Goal: Information Seeking & Learning: Learn about a topic

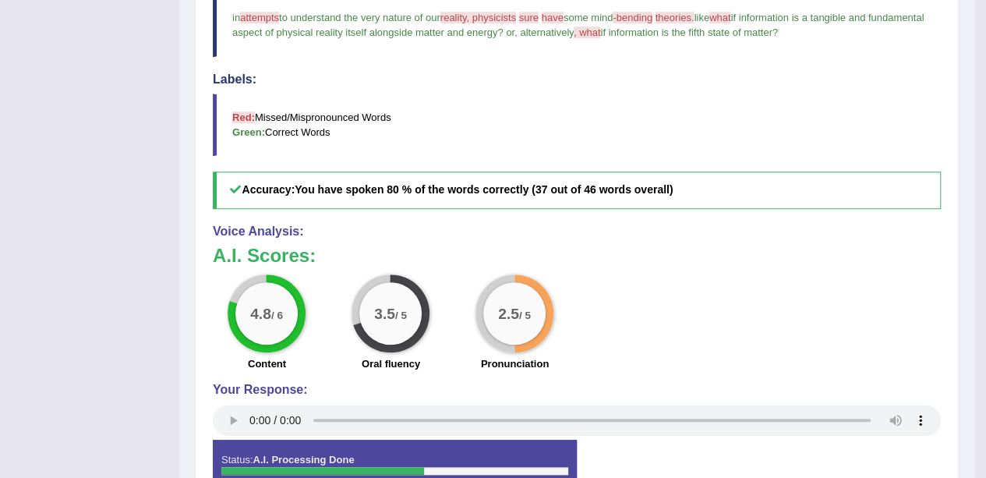
click at [577, 245] on h3 "A.I. Scores:" at bounding box center [577, 255] width 728 height 20
drag, startPoint x: 775, startPoint y: 243, endPoint x: 782, endPoint y: 116, distance: 127.2
click at [782, 116] on div "Instructions: Look at the text below. In 40 seconds, you must read this text al…" at bounding box center [577, 161] width 736 height 704
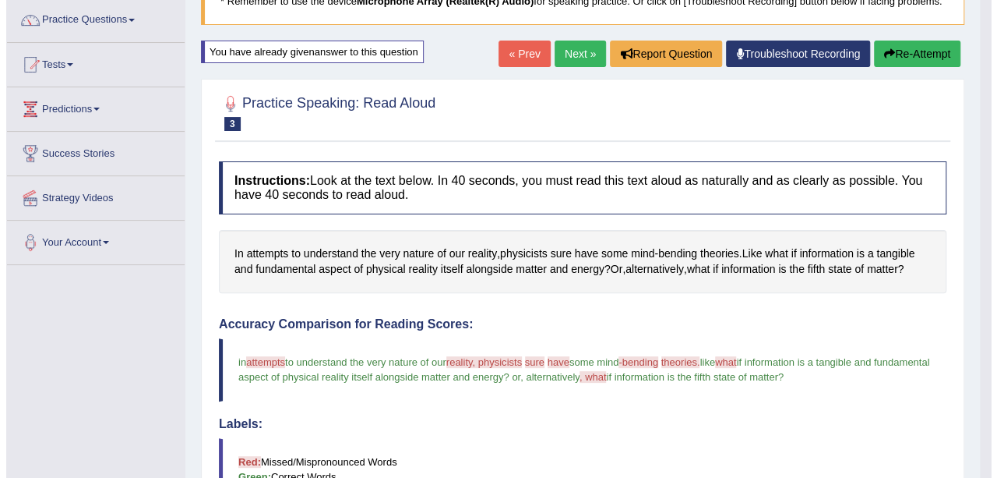
scroll to position [217, 0]
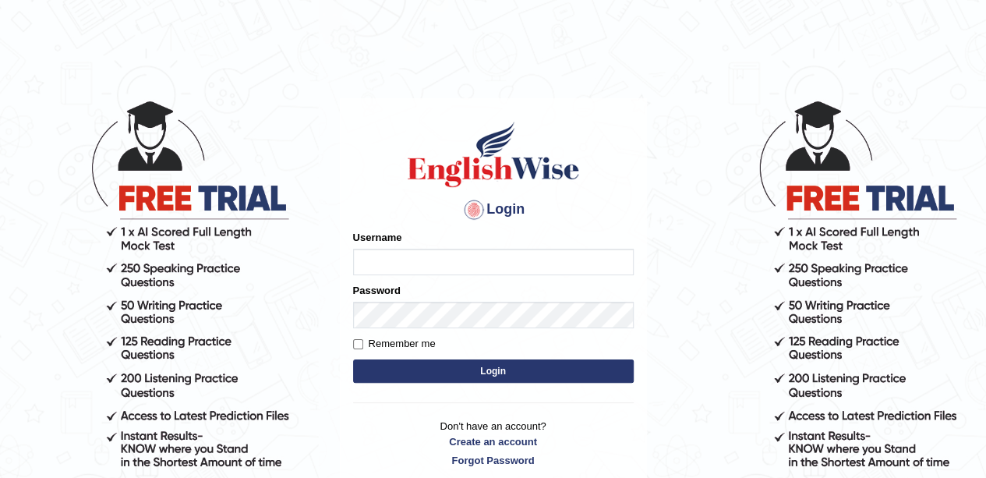
type input "okyere"
click at [541, 365] on button "Login" at bounding box center [493, 370] width 281 height 23
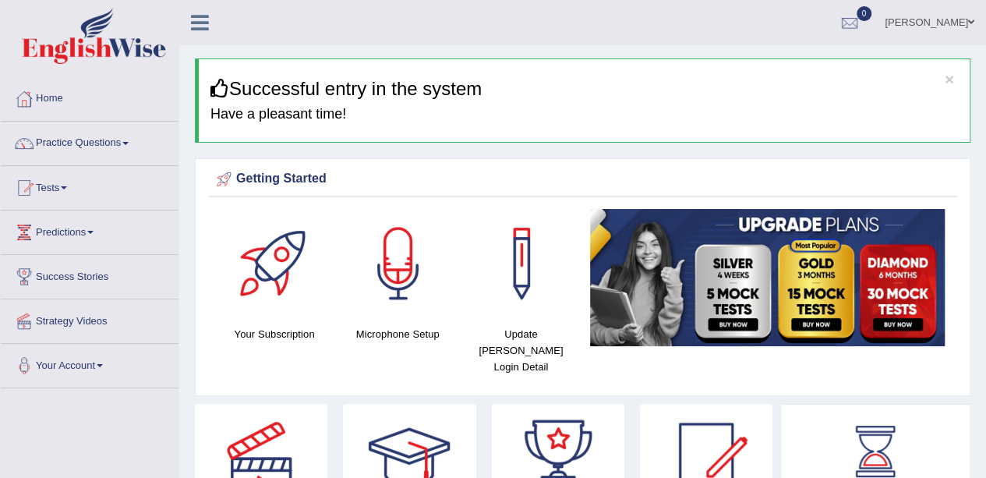
click at [129, 143] on span at bounding box center [125, 143] width 6 height 3
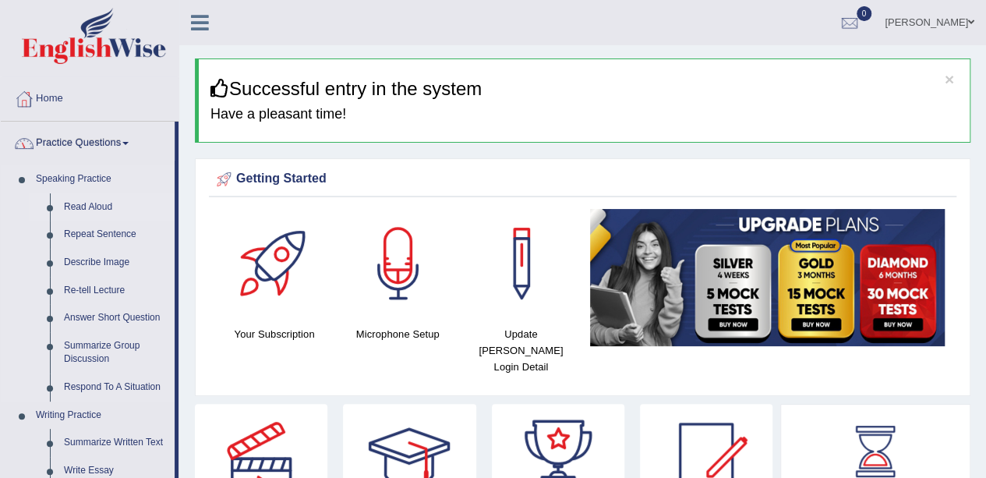
click at [96, 206] on link "Read Aloud" at bounding box center [116, 207] width 118 height 28
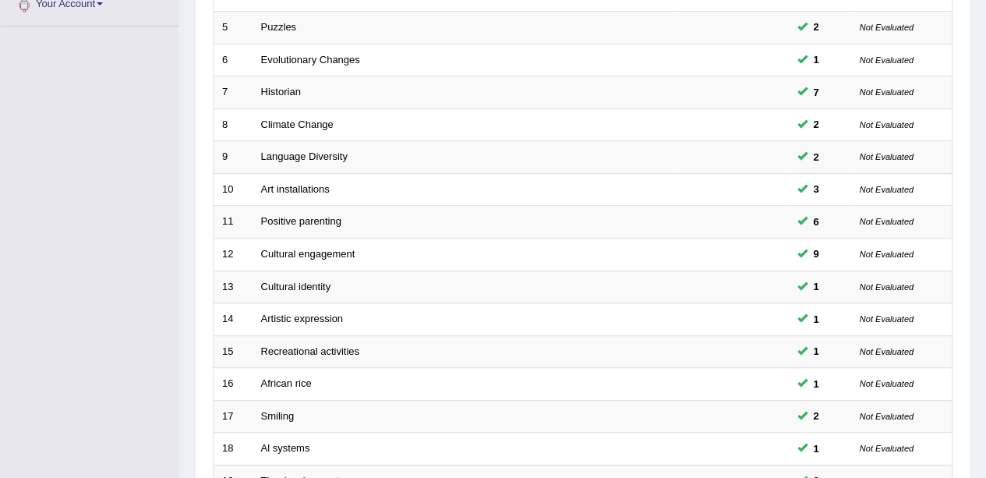
scroll to position [364, 0]
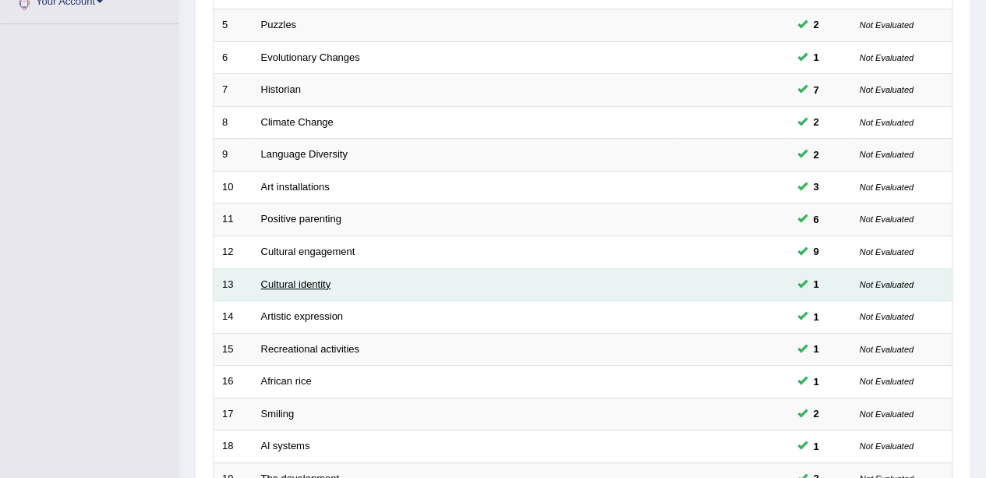
click at [302, 278] on link "Cultural identity" at bounding box center [296, 284] width 70 height 12
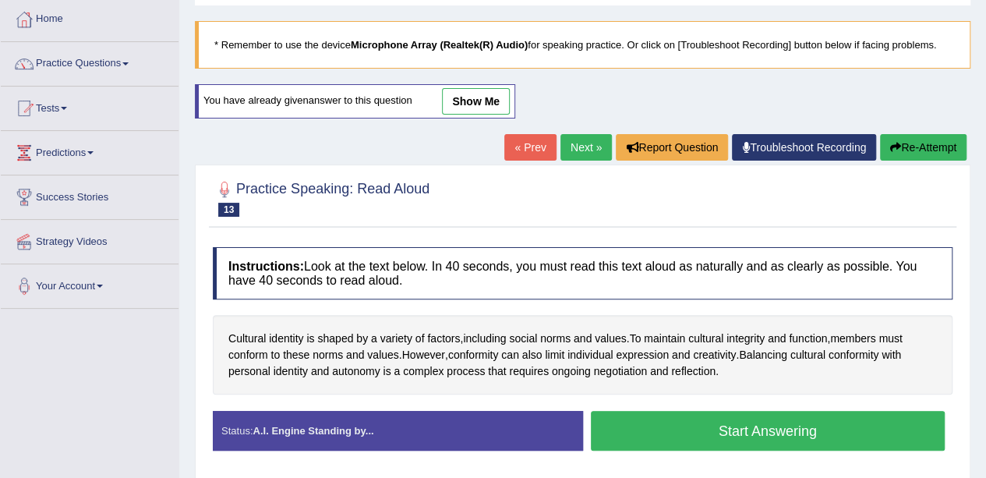
scroll to position [83, 0]
